Goal: Transaction & Acquisition: Download file/media

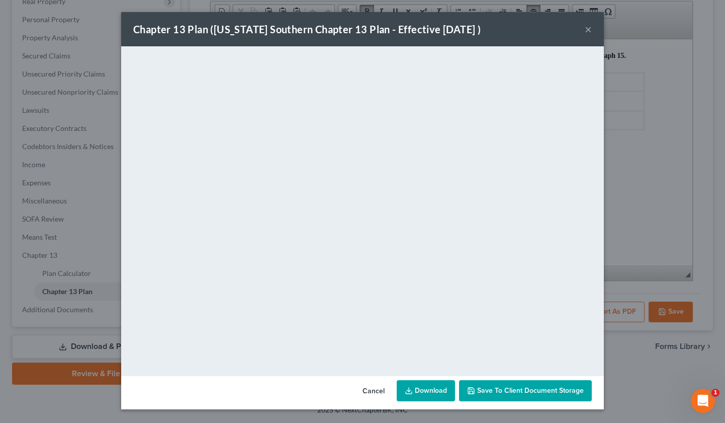
scroll to position [167, 0]
click at [363, 412] on div "Chapter 13 Plan (Georgia Southern Chapter 13 Plan - Effective 12/1/17 ) × <obje…" at bounding box center [362, 211] width 725 height 423
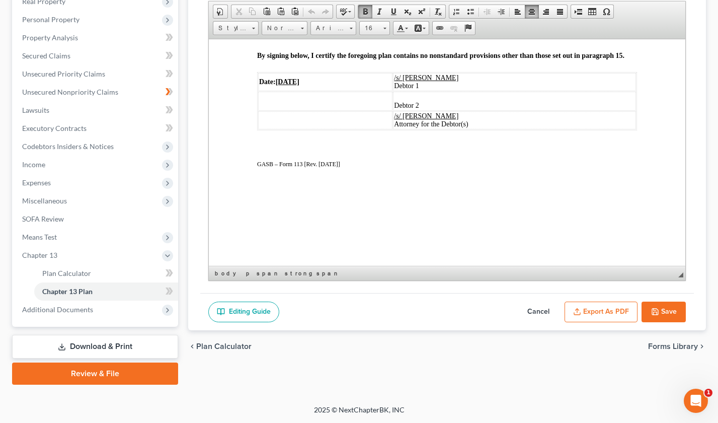
scroll to position [2058, 0]
click at [664, 308] on button "Save" at bounding box center [663, 311] width 44 height 21
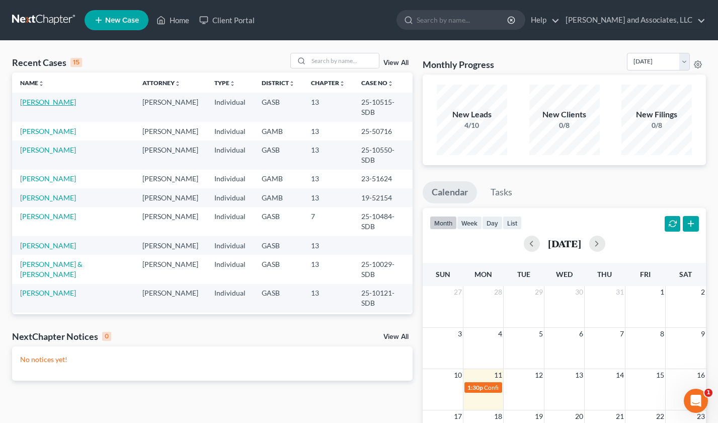
click at [42, 100] on link "[PERSON_NAME]" at bounding box center [48, 102] width 56 height 9
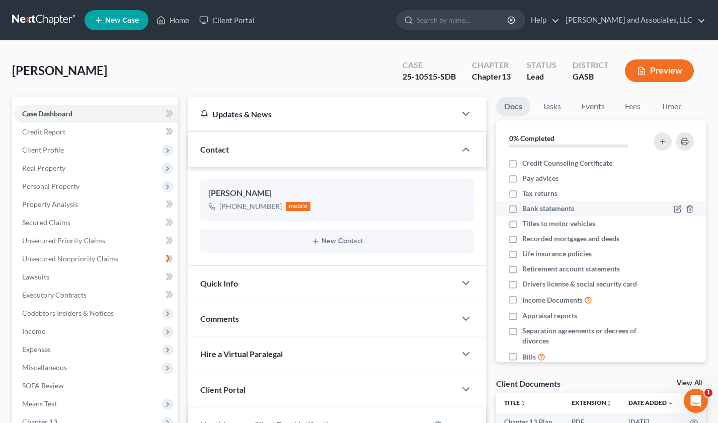
scroll to position [2592, 0]
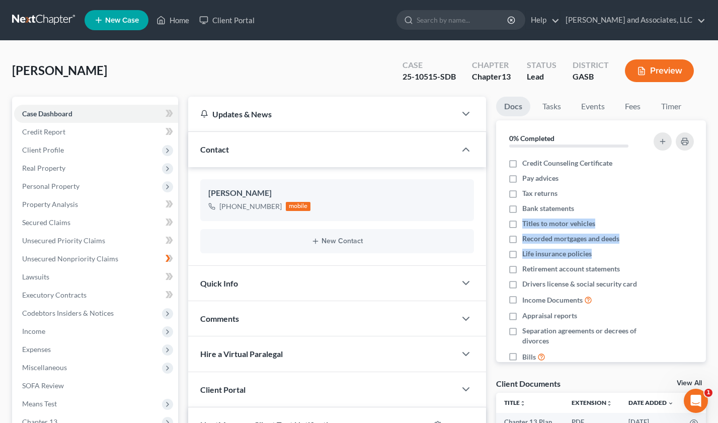
drag, startPoint x: 717, startPoint y: 212, endPoint x: 724, endPoint y: 251, distance: 39.4
click at [718, 251] on html "Home New Case Client Portal Arthur L. Walker and Associates, LLC aodom@arthurlw…" at bounding box center [359, 353] width 718 height 706
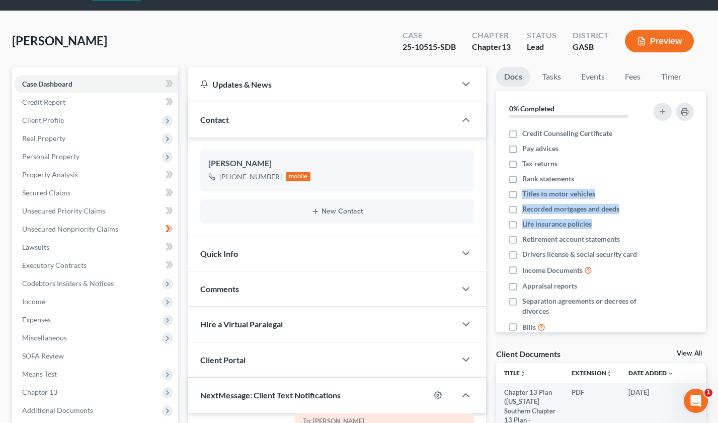
scroll to position [37, 0]
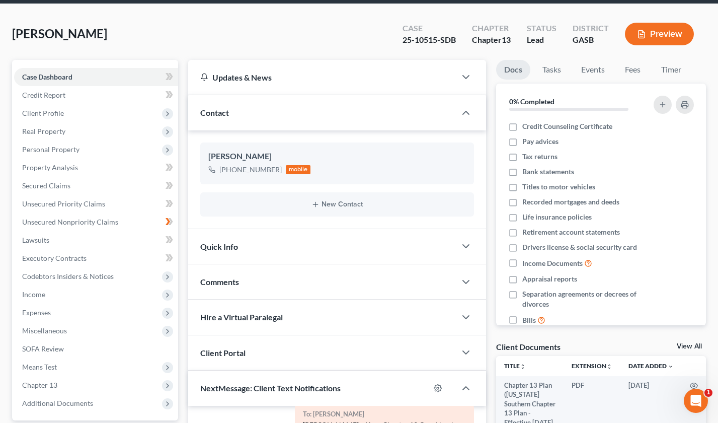
click at [434, 319] on div "Hire a Virtual Paralegal" at bounding box center [322, 316] width 268 height 35
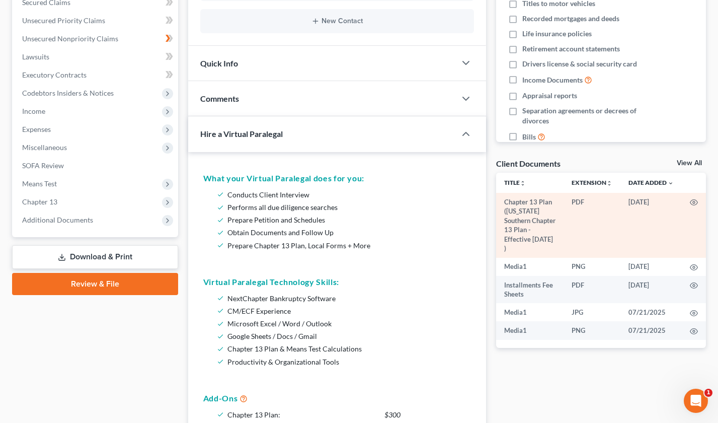
scroll to position [218, 0]
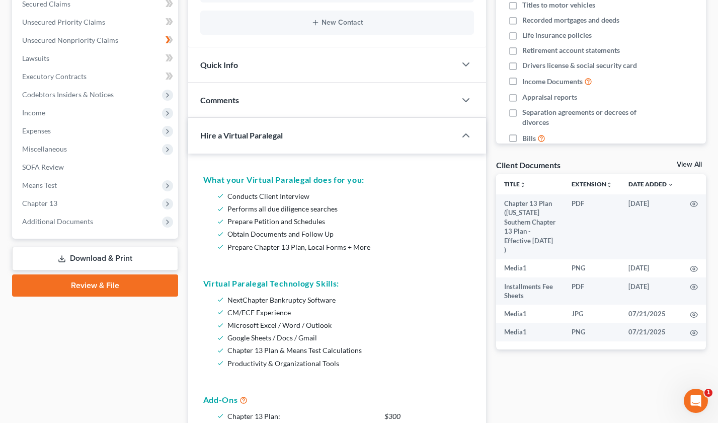
click at [85, 259] on link "Download & Print" at bounding box center [95, 259] width 166 height 24
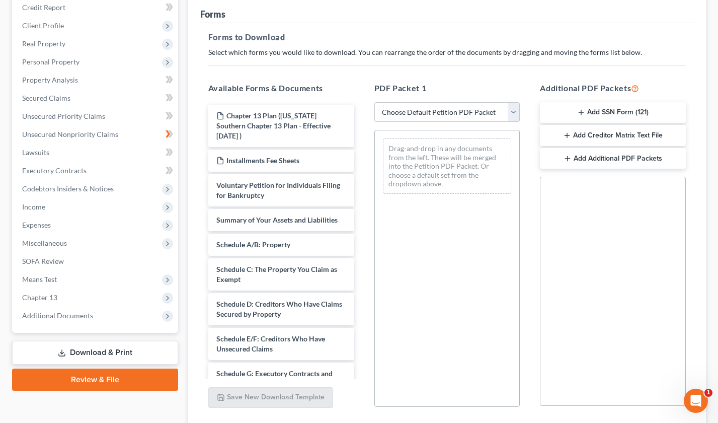
scroll to position [125, 0]
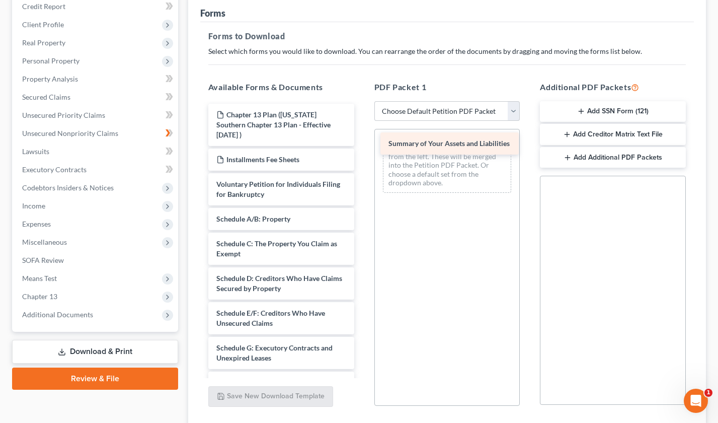
drag, startPoint x: 264, startPoint y: 211, endPoint x: 436, endPoint y: 145, distance: 184.1
click at [362, 145] on div "Summary of Your Assets and Liabilities Chapter 13 Plan (Georgia Southern Chapte…" at bounding box center [281, 380] width 162 height 552
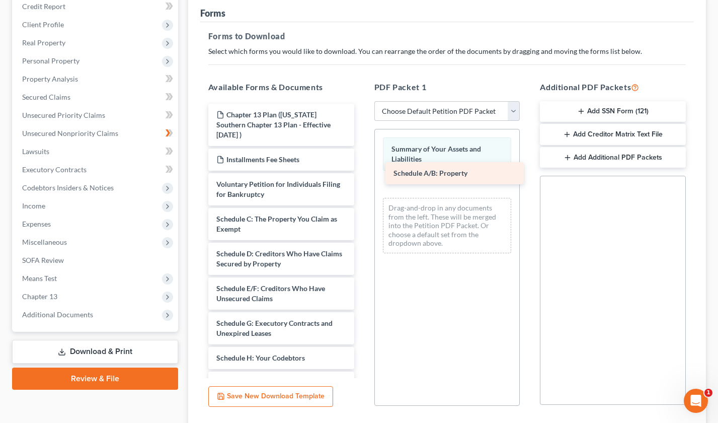
drag, startPoint x: 259, startPoint y: 205, endPoint x: 436, endPoint y: 170, distance: 180.7
click at [362, 170] on div "Schedule A/B: Property Chapter 13 Plan (Georgia Southern Chapter 13 Plan - Effe…" at bounding box center [281, 367] width 162 height 527
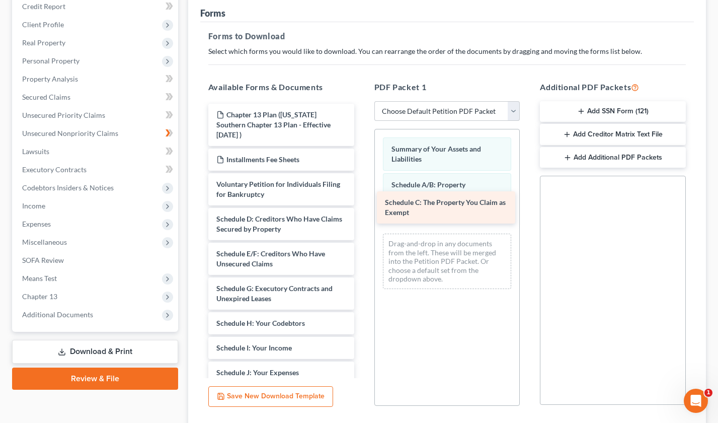
drag, startPoint x: 255, startPoint y: 208, endPoint x: 426, endPoint y: 201, distance: 170.7
click at [362, 201] on div "Schedule C: The Property You Claim as Exempt Chapter 13 Plan (Georgia Southern …" at bounding box center [281, 350] width 162 height 493
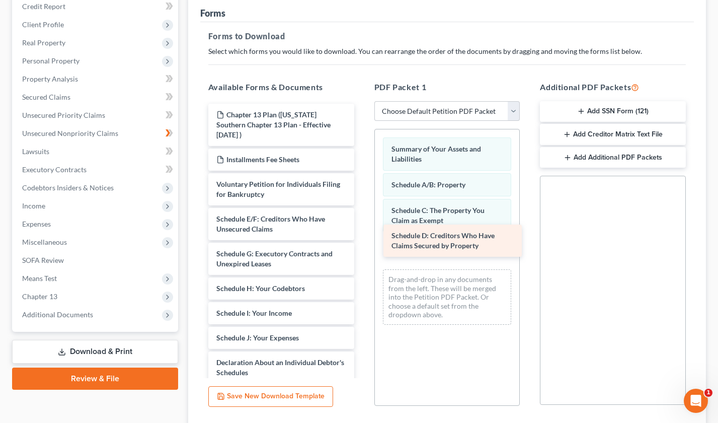
drag, startPoint x: 272, startPoint y: 212, endPoint x: 447, endPoint y: 239, distance: 177.1
click at [362, 239] on div "Schedule D: Creditors Who Have Claims Secured by Property Chapter 13 Plan (Geor…" at bounding box center [281, 333] width 162 height 458
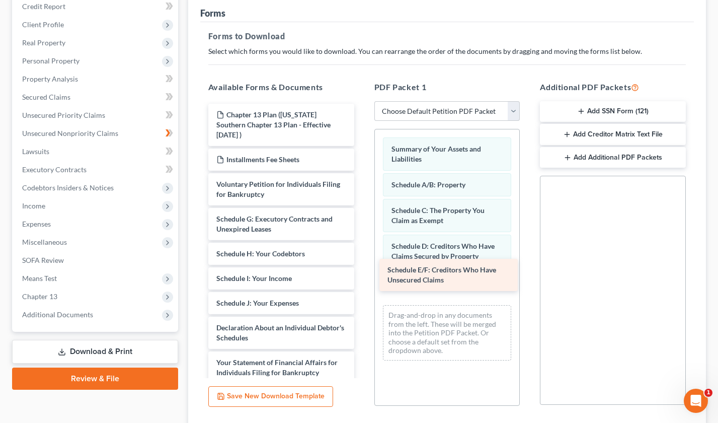
drag, startPoint x: 297, startPoint y: 215, endPoint x: 468, endPoint y: 276, distance: 181.6
click at [362, 276] on div "Schedule E/F: Creditors Who Have Unsecured Claims Chapter 13 Plan (Georgia Sout…" at bounding box center [281, 315] width 162 height 423
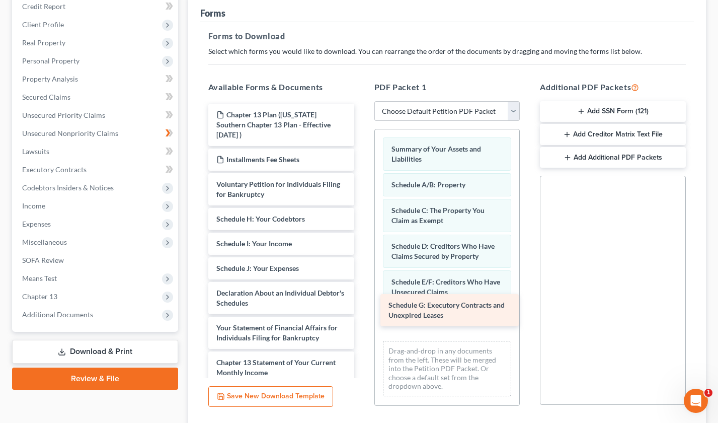
drag, startPoint x: 295, startPoint y: 209, endPoint x: 471, endPoint y: 305, distance: 200.2
click at [362, 305] on div "Schedule G: Executory Contracts and Unexpired Leases Chapter 13 Plan (Georgia S…" at bounding box center [281, 298] width 162 height 388
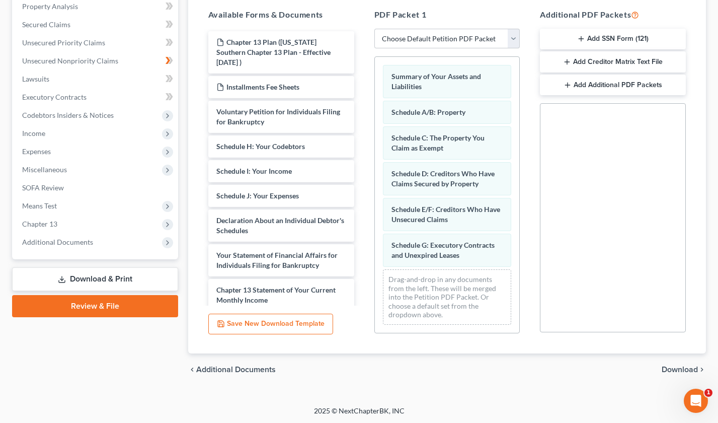
scroll to position [199, 0]
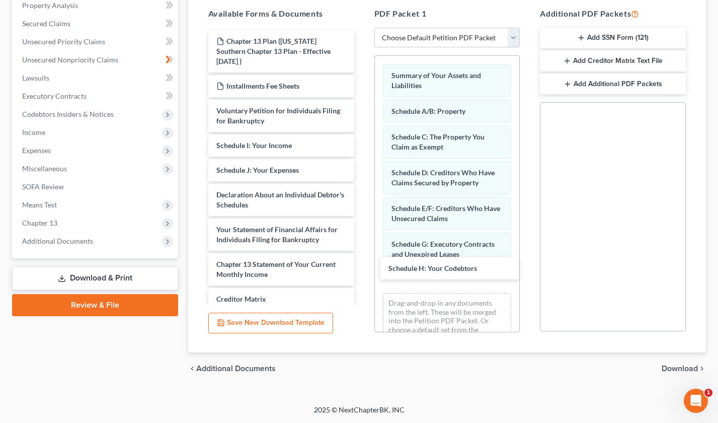
drag, startPoint x: 329, startPoint y: 134, endPoint x: 493, endPoint y: 268, distance: 211.7
click at [362, 267] on div "Schedule H: Your Codebtors Chapter 13 Plan (Georgia Southern Chapter 13 Plan - …" at bounding box center [281, 212] width 162 height 364
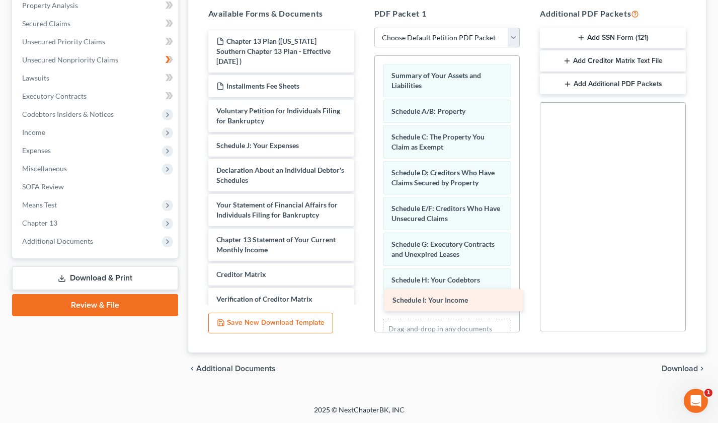
drag, startPoint x: 313, startPoint y: 134, endPoint x: 489, endPoint y: 298, distance: 241.0
click at [362, 298] on div "Schedule I: Your Income Chapter 13 Plan (Georgia Southern Chapter 13 Plan - Eff…" at bounding box center [281, 199] width 162 height 339
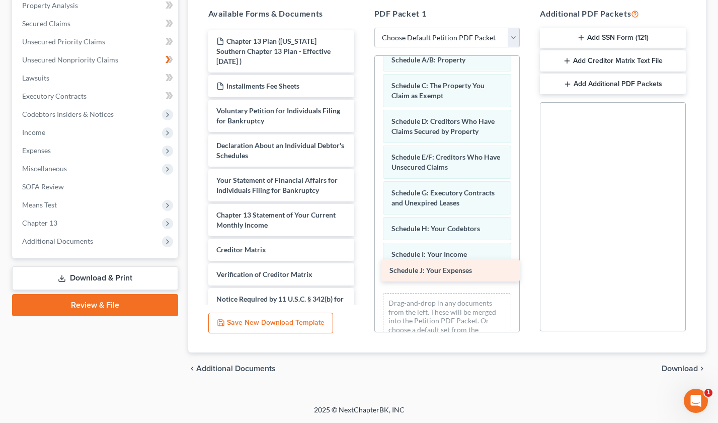
drag, startPoint x: 277, startPoint y: 135, endPoint x: 450, endPoint y: 270, distance: 219.4
click at [362, 270] on div "Schedule J: Your Expenses Chapter 13 Plan (Georgia Southern Chapter 13 Plan - E…" at bounding box center [281, 187] width 162 height 314
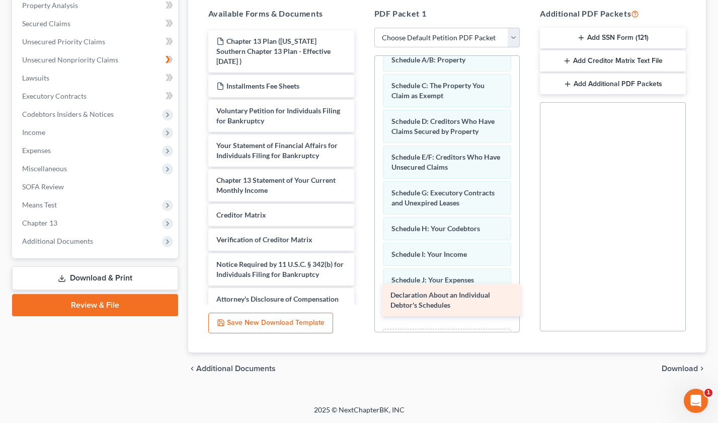
drag, startPoint x: 302, startPoint y: 143, endPoint x: 476, endPoint y: 302, distance: 236.1
click at [362, 302] on div "Declaration About an Individual Debtor's Schedules Chapter 13 Plan (Georgia Sou…" at bounding box center [281, 170] width 162 height 280
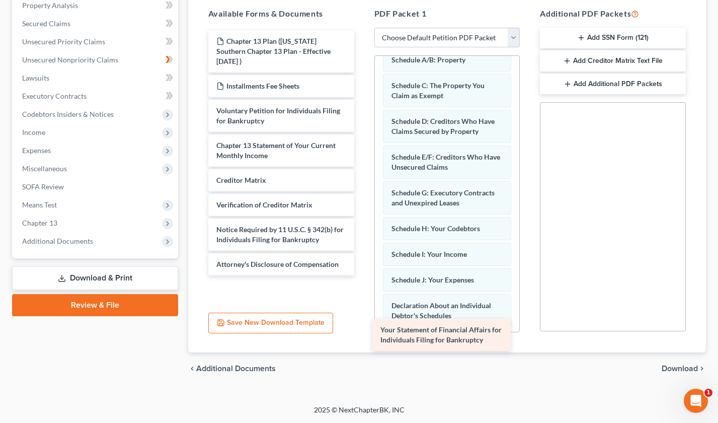
drag, startPoint x: 327, startPoint y: 148, endPoint x: 489, endPoint y: 340, distance: 251.0
click at [362, 275] on div "Your Statement of Financial Affairs for Individuals Filing for Bankruptcy Chapt…" at bounding box center [281, 152] width 162 height 245
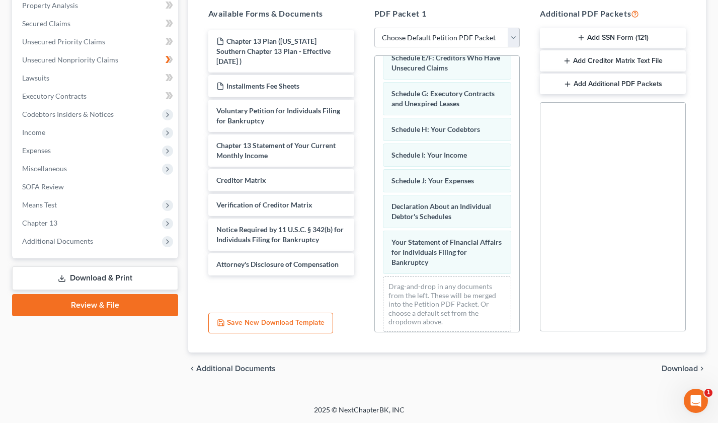
scroll to position [158, 0]
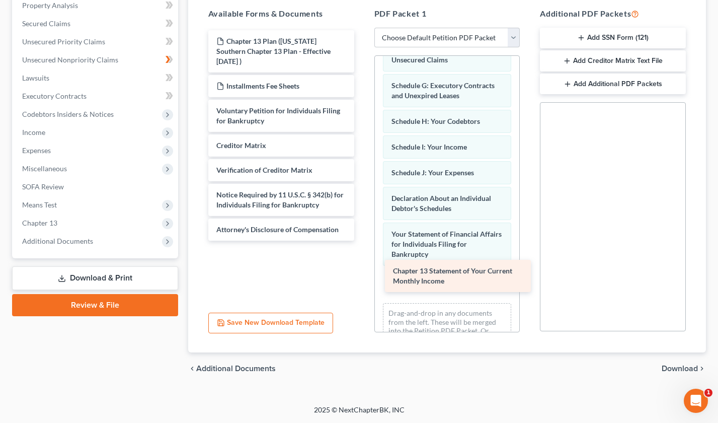
drag, startPoint x: 324, startPoint y: 144, endPoint x: 500, endPoint y: 278, distance: 220.9
click at [362, 240] on div "Chapter 13 Statement of Your Current Monthly Income Chapter 13 Plan (Georgia So…" at bounding box center [281, 135] width 162 height 210
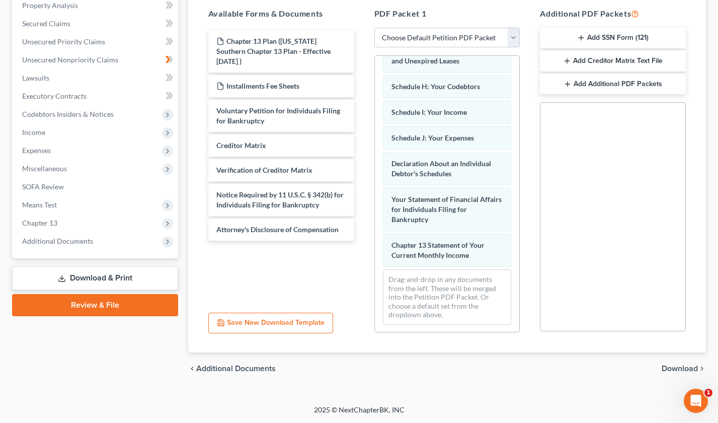
scroll to position [194, 0]
click at [112, 277] on link "Download & Print" at bounding box center [95, 278] width 166 height 24
click at [94, 274] on link "Download & Print" at bounding box center [95, 278] width 166 height 24
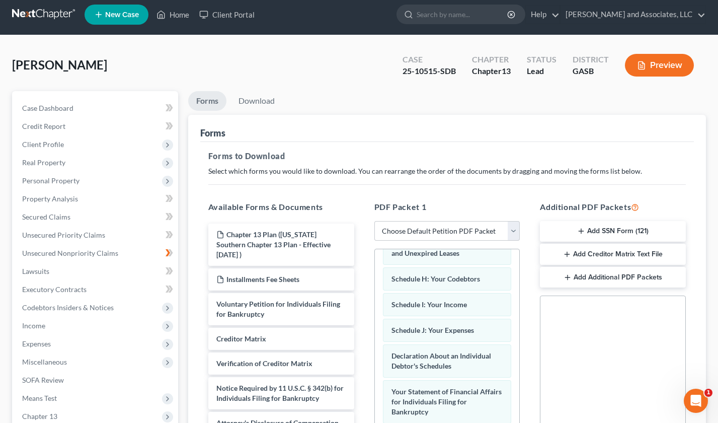
scroll to position [0, 0]
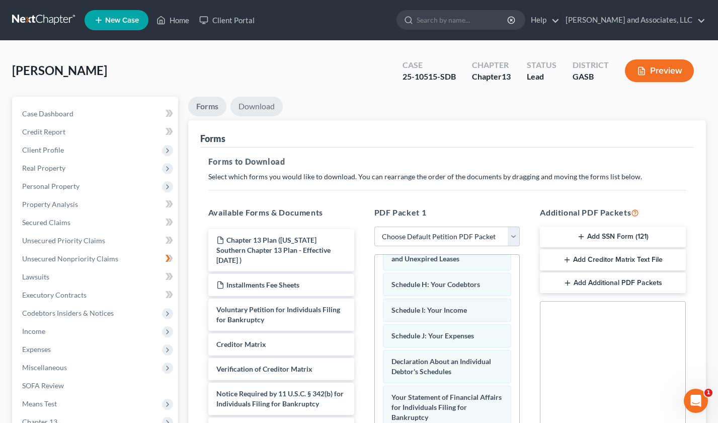
click at [261, 102] on link "Download" at bounding box center [256, 107] width 52 height 20
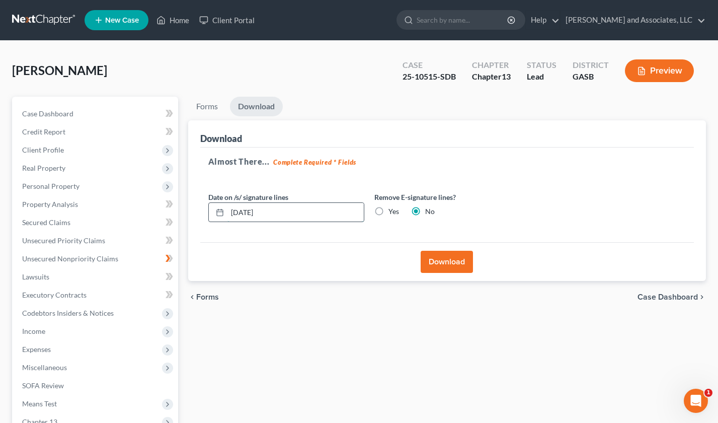
click at [279, 209] on input "08/11/2025" at bounding box center [295, 212] width 136 height 19
type input "0"
type input "07/25/2025"
click at [446, 259] on button "Download" at bounding box center [447, 262] width 52 height 22
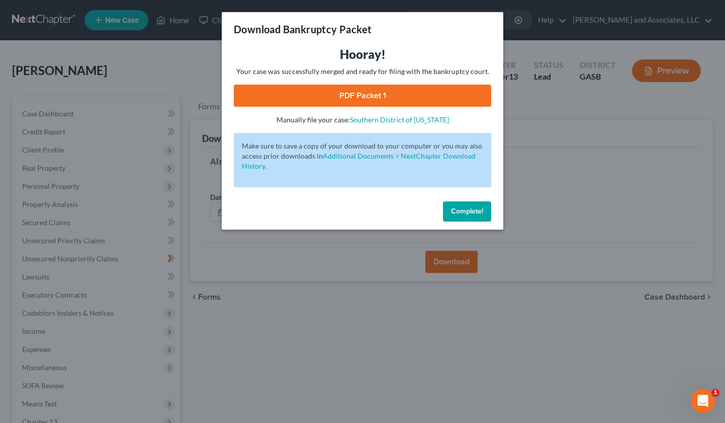
click at [460, 207] on span "Complete!" at bounding box center [467, 211] width 32 height 9
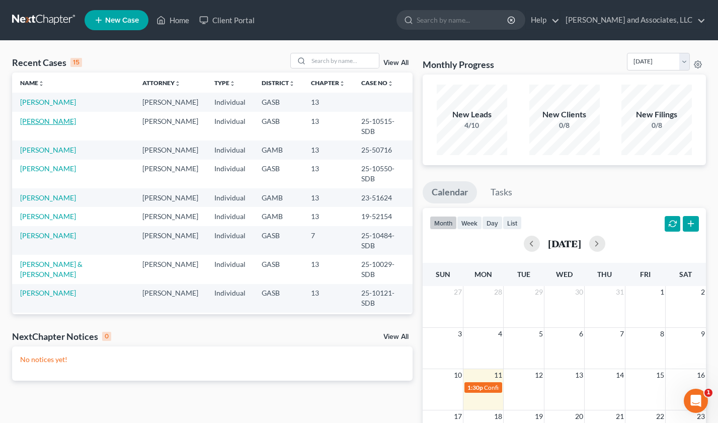
click at [45, 121] on link "[PERSON_NAME]" at bounding box center [48, 121] width 56 height 9
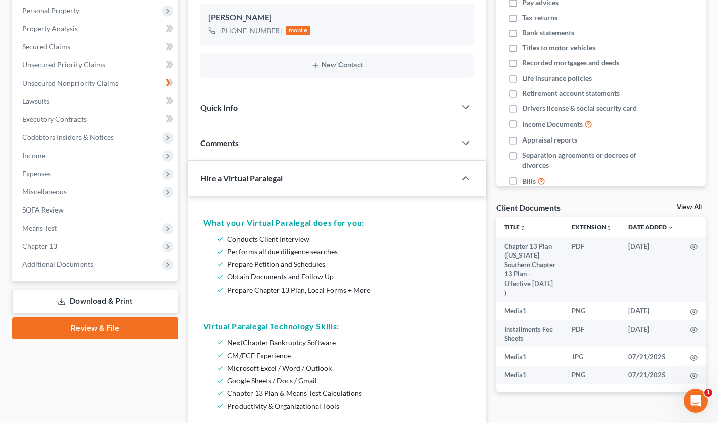
scroll to position [177, 0]
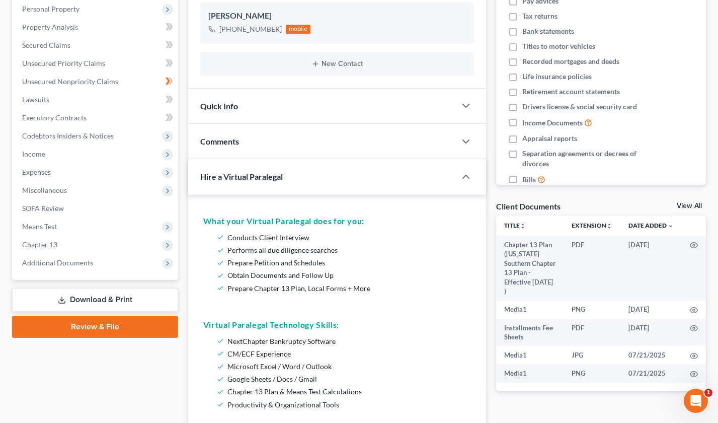
click at [104, 296] on link "Download & Print" at bounding box center [95, 300] width 166 height 24
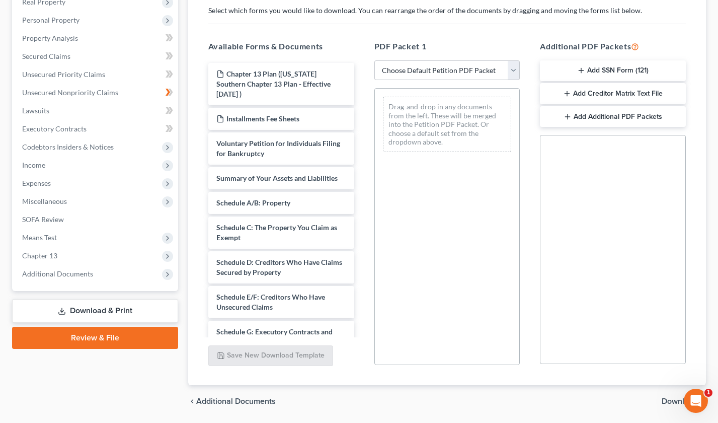
scroll to position [168, 0]
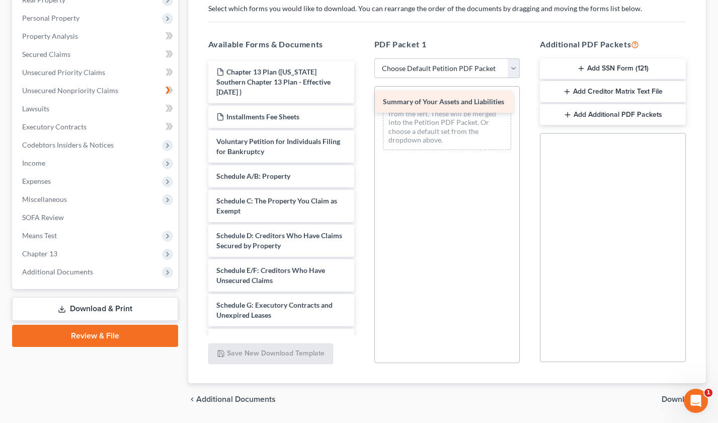
drag, startPoint x: 262, startPoint y: 167, endPoint x: 429, endPoint y: 102, distance: 178.5
click at [362, 102] on div "Summary of Your Assets and Liabilities Chapter 13 Plan (Georgia Southern Chapte…" at bounding box center [281, 337] width 162 height 552
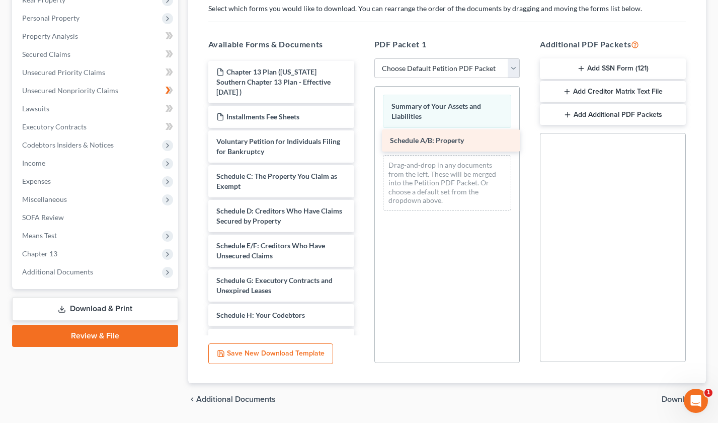
drag, startPoint x: 263, startPoint y: 169, endPoint x: 437, endPoint y: 143, distance: 175.5
click at [362, 143] on div "Schedule A/B: Property Chapter 13 Plan (Georgia Southern Chapter 13 Plan - Effe…" at bounding box center [281, 324] width 162 height 527
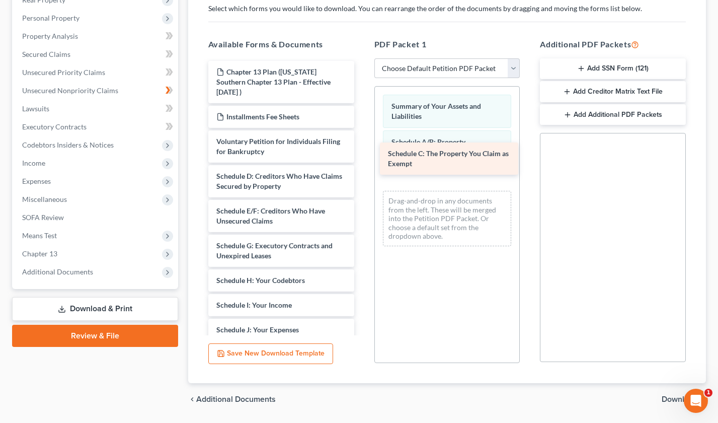
drag, startPoint x: 231, startPoint y: 171, endPoint x: 402, endPoint y: 158, distance: 172.0
click at [362, 158] on div "Schedule C: The Property You Claim as Exempt Chapter 13 Plan (Georgia Southern …" at bounding box center [281, 307] width 162 height 493
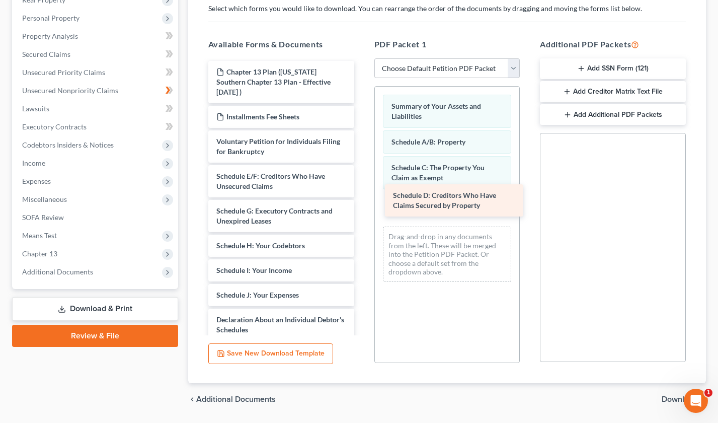
drag, startPoint x: 249, startPoint y: 166, endPoint x: 425, endPoint y: 195, distance: 179.0
click at [362, 195] on div "Schedule D: Creditors Who Have Claims Secured by Property Chapter 13 Plan (Geor…" at bounding box center [281, 290] width 162 height 458
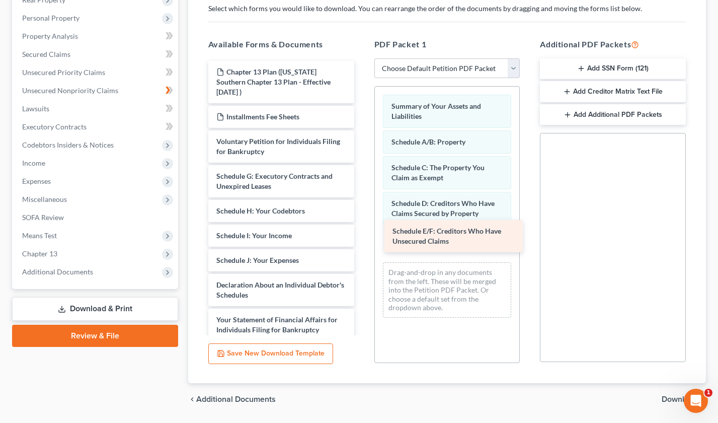
drag, startPoint x: 311, startPoint y: 170, endPoint x: 487, endPoint y: 235, distance: 187.7
click at [362, 235] on div "Schedule E/F: Creditors Who Have Unsecured Claims Chapter 13 Plan (Georgia Sout…" at bounding box center [281, 272] width 162 height 423
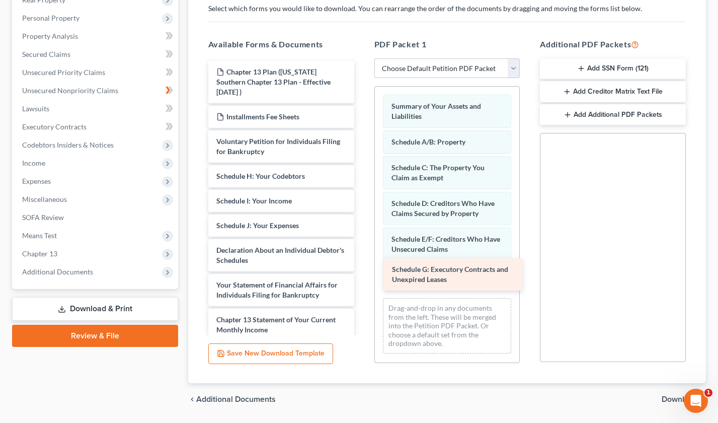
drag, startPoint x: 265, startPoint y: 178, endPoint x: 441, endPoint y: 281, distance: 203.6
click at [362, 281] on div "Schedule G: Executory Contracts and Unexpired Leases Chapter 13 Plan (Georgia S…" at bounding box center [281, 255] width 162 height 388
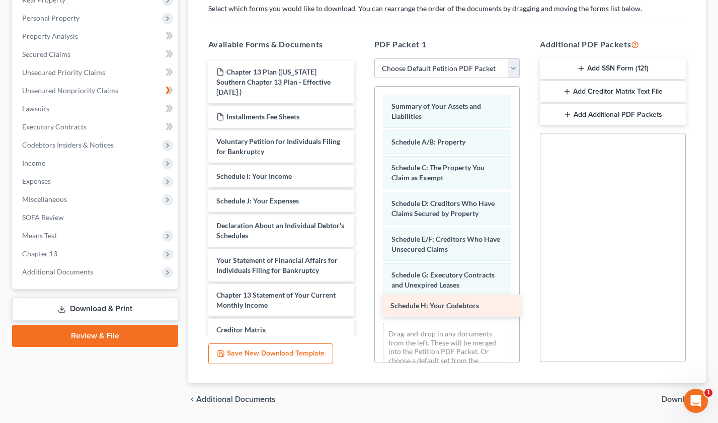
drag, startPoint x: 291, startPoint y: 165, endPoint x: 465, endPoint y: 304, distance: 223.0
click at [362, 304] on div "Schedule H: Your Codebtors Chapter 13 Plan (Georgia Southern Chapter 13 Plan - …" at bounding box center [281, 243] width 162 height 364
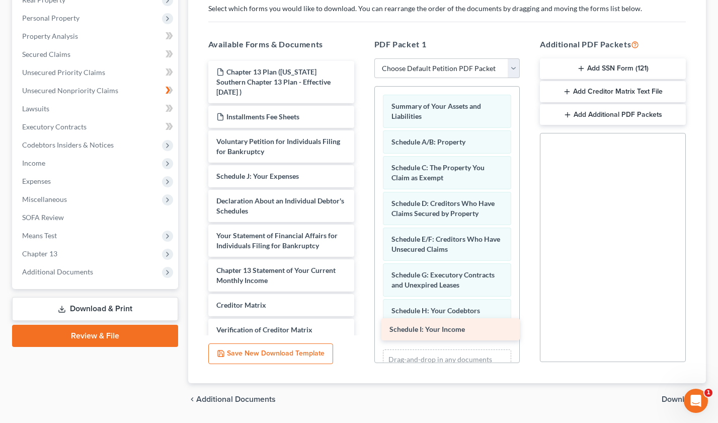
drag, startPoint x: 319, startPoint y: 162, endPoint x: 492, endPoint y: 326, distance: 237.7
click at [362, 326] on div "Schedule I: Your Income Chapter 13 Plan (Georgia Southern Chapter 13 Plan - Eff…" at bounding box center [281, 230] width 162 height 339
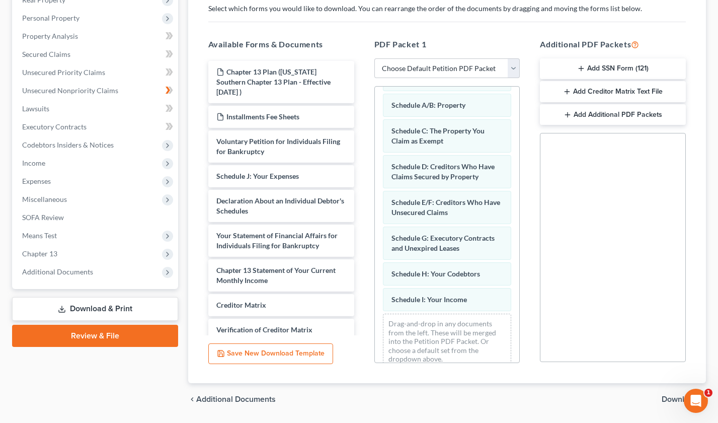
scroll to position [51, 0]
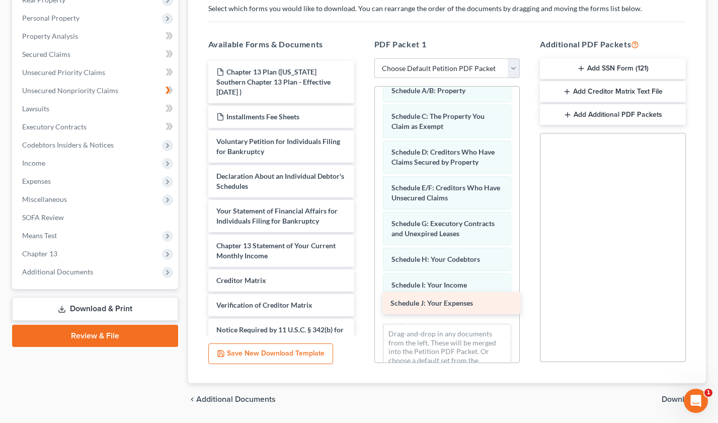
drag, startPoint x: 277, startPoint y: 170, endPoint x: 451, endPoint y: 307, distance: 221.4
click at [362, 307] on div "Schedule J: Your Expenses Chapter 13 Plan (Georgia Southern Chapter 13 Plan - E…" at bounding box center [281, 218] width 162 height 314
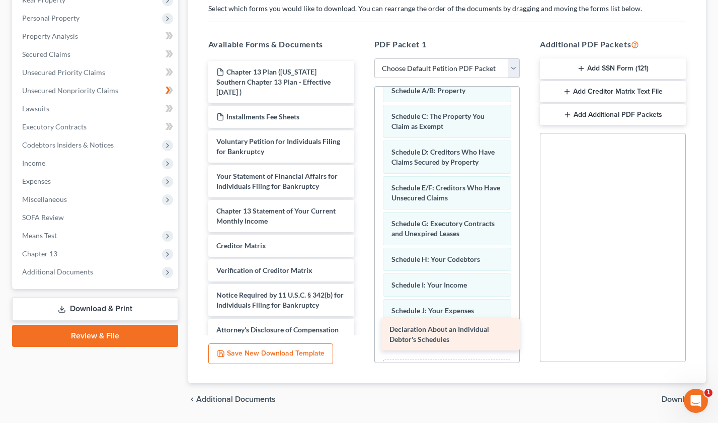
drag, startPoint x: 311, startPoint y: 181, endPoint x: 484, endPoint y: 344, distance: 237.7
click at [362, 341] on div "Declaration About an Individual Debtor's Schedules Chapter 13 Plan (Georgia Sou…" at bounding box center [281, 201] width 162 height 280
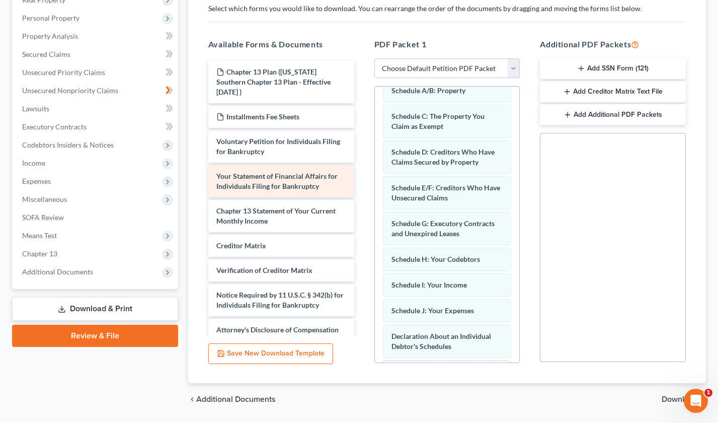
click at [312, 172] on span "Your Statement of Financial Affairs for Individuals Filing for Bankruptcy" at bounding box center [276, 181] width 121 height 19
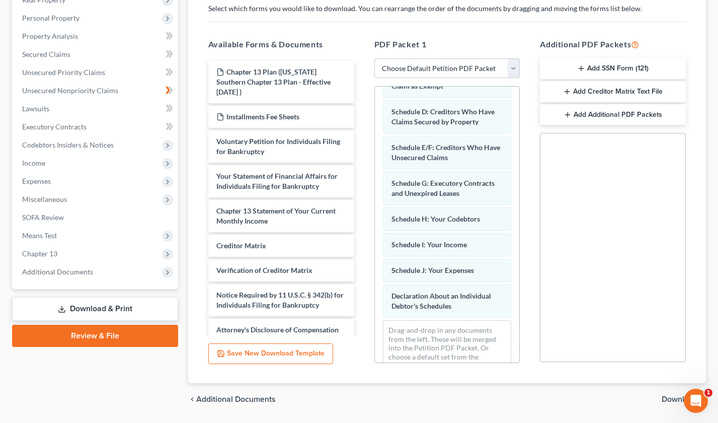
scroll to position [113, 0]
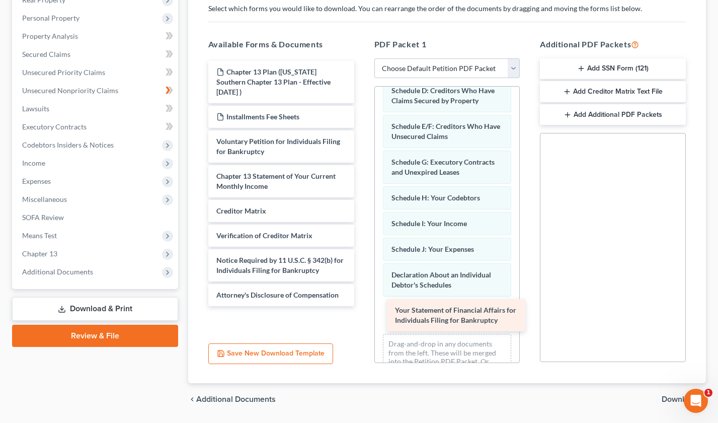
drag, startPoint x: 286, startPoint y: 179, endPoint x: 465, endPoint y: 323, distance: 229.3
click at [362, 306] on div "Your Statement of Financial Affairs for Individuals Filing for Bankruptcy Chapt…" at bounding box center [281, 183] width 162 height 245
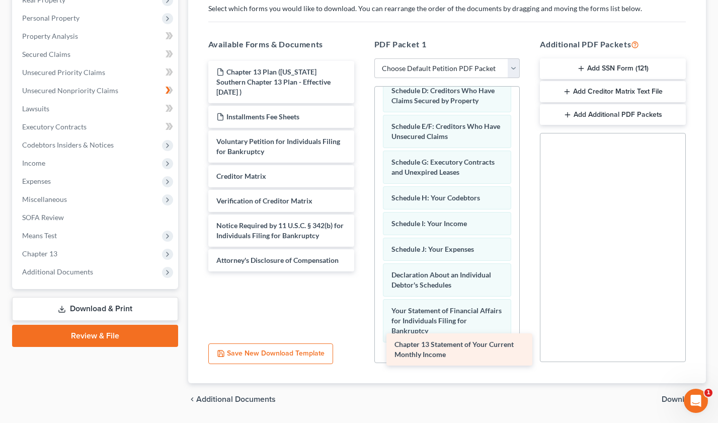
drag, startPoint x: 322, startPoint y: 172, endPoint x: 500, endPoint y: 350, distance: 251.9
click at [362, 271] on div "Chapter 13 Statement of Your Current Monthly Income Chapter 13 Plan (Georgia So…" at bounding box center [281, 166] width 162 height 210
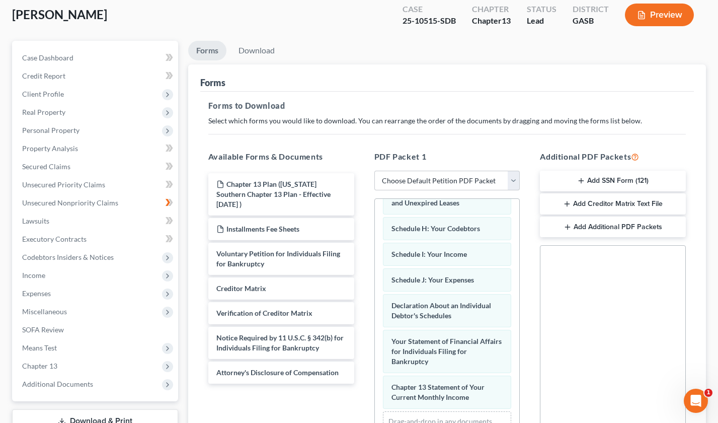
scroll to position [69, 0]
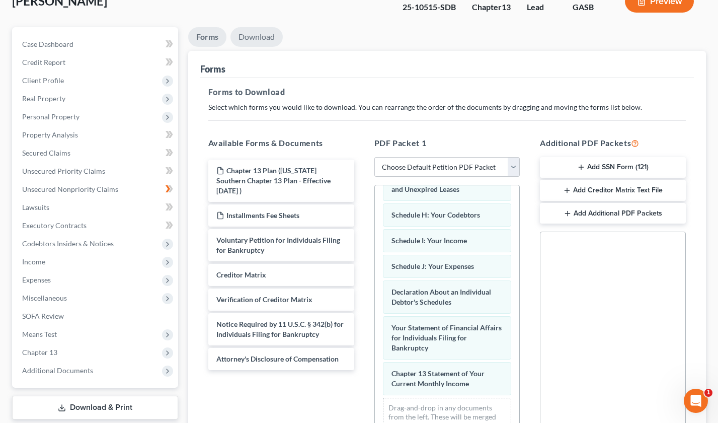
click at [258, 37] on link "Download" at bounding box center [256, 37] width 52 height 20
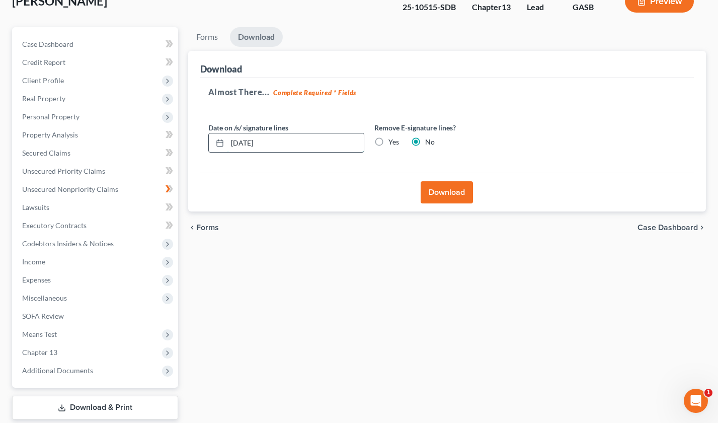
drag, startPoint x: 276, startPoint y: 143, endPoint x: 219, endPoint y: 139, distance: 57.0
click at [219, 139] on div "08/11/2025" at bounding box center [286, 143] width 156 height 20
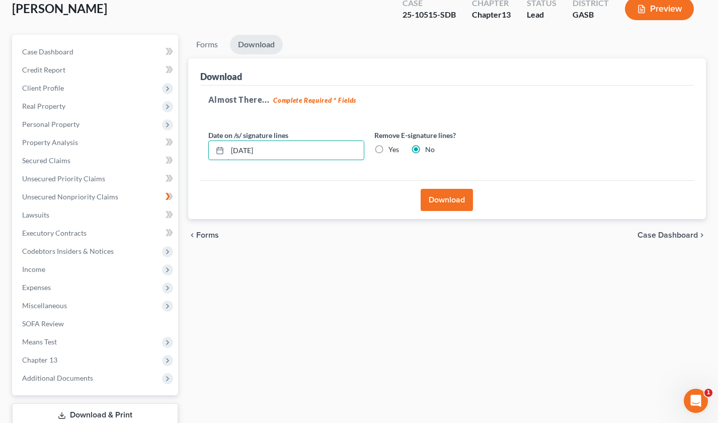
scroll to position [0, 0]
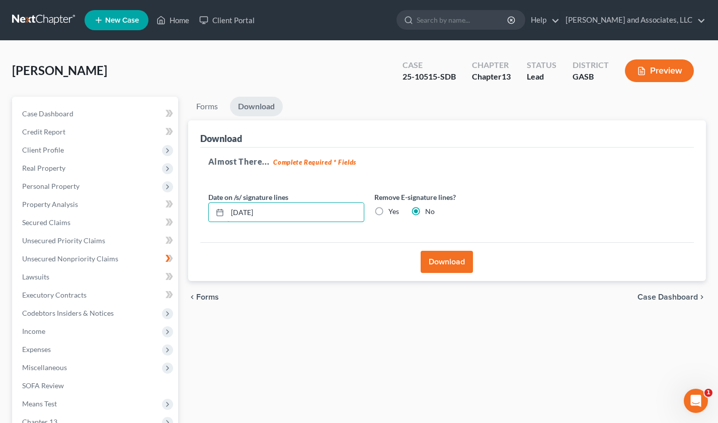
type input "07/25/2025"
click at [446, 261] on button "Download" at bounding box center [447, 262] width 52 height 22
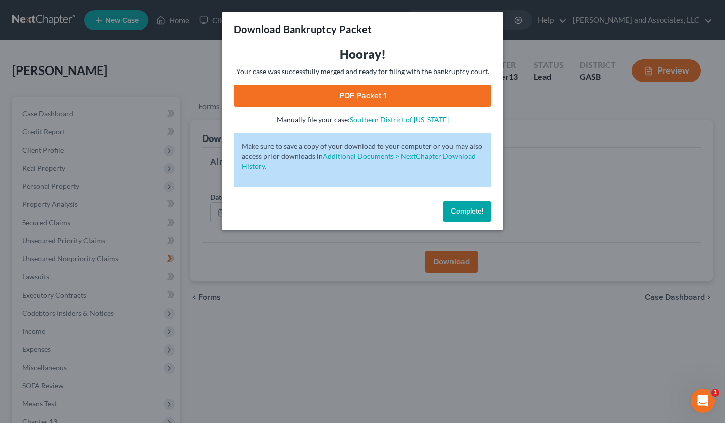
click at [406, 95] on link "PDF Packet 1" at bounding box center [363, 96] width 258 height 22
click at [460, 203] on button "Complete!" at bounding box center [467, 211] width 48 height 20
